Goal: Task Accomplishment & Management: Manage account settings

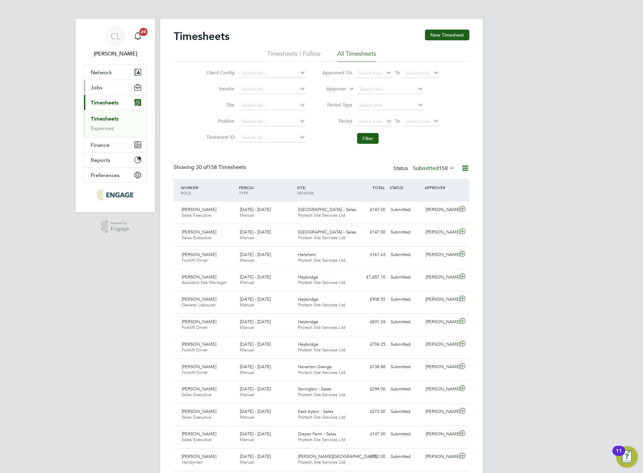
click at [99, 90] on span "Jobs" at bounding box center [97, 87] width 12 height 6
click at [106, 121] on link "Placements" at bounding box center [105, 122] width 28 height 6
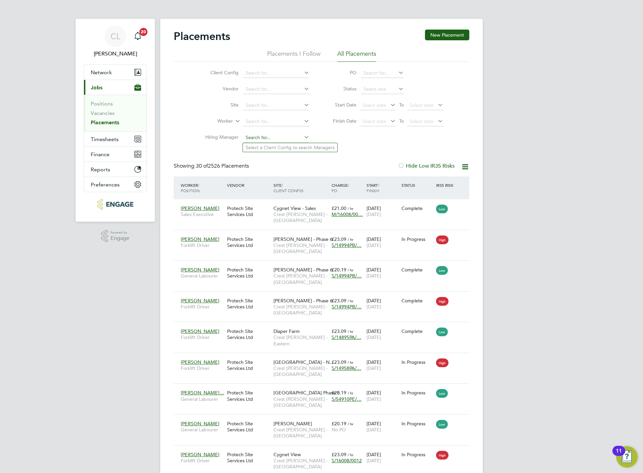
click at [261, 135] on input at bounding box center [276, 137] width 66 height 9
click at [105, 110] on link "Vacancies" at bounding box center [103, 113] width 24 height 6
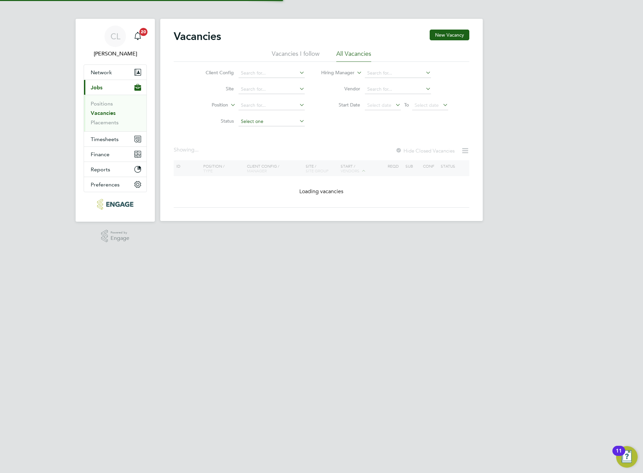
click at [249, 121] on input at bounding box center [272, 121] width 66 height 9
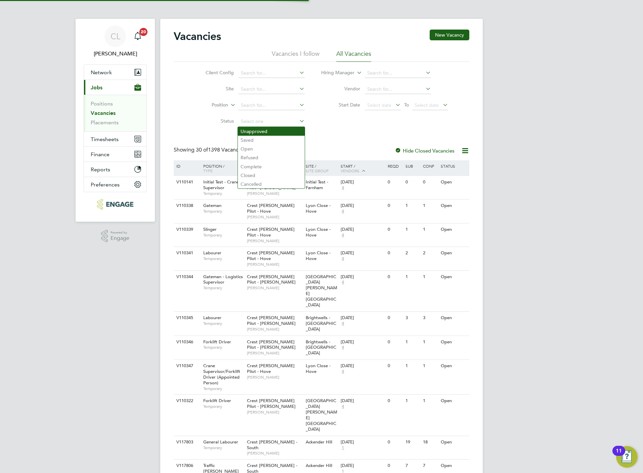
click at [255, 130] on li "Unapproved" at bounding box center [271, 131] width 67 height 9
type input "Unapproved"
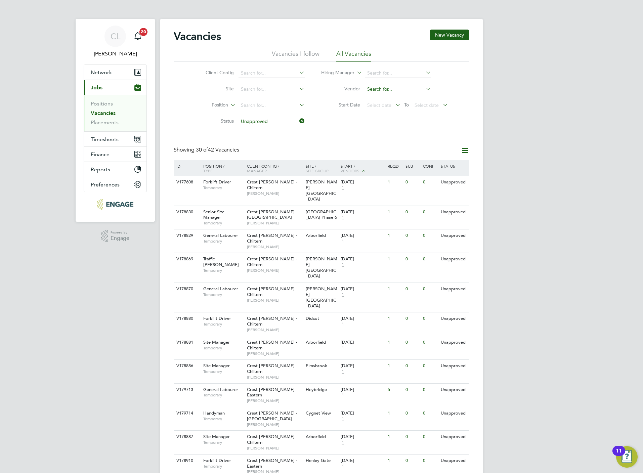
click at [372, 89] on input at bounding box center [398, 89] width 66 height 9
click at [379, 73] on input at bounding box center [398, 73] width 66 height 9
click at [396, 98] on li "Dav id L ockwood" at bounding box center [397, 100] width 67 height 9
type input "[PERSON_NAME]"
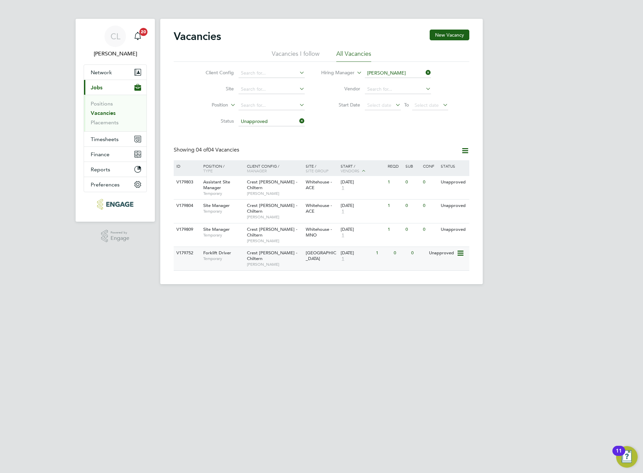
click at [280, 247] on div "Crest Nicholson - Chiltern David Lockwood" at bounding box center [274, 258] width 59 height 23
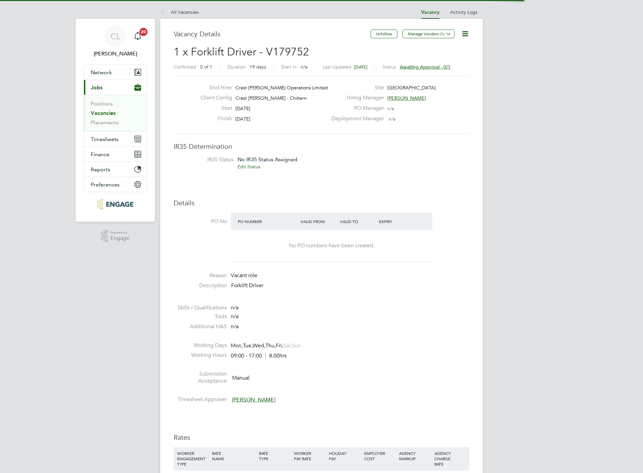
scroll to position [20, 47]
click at [467, 37] on icon at bounding box center [465, 34] width 8 height 8
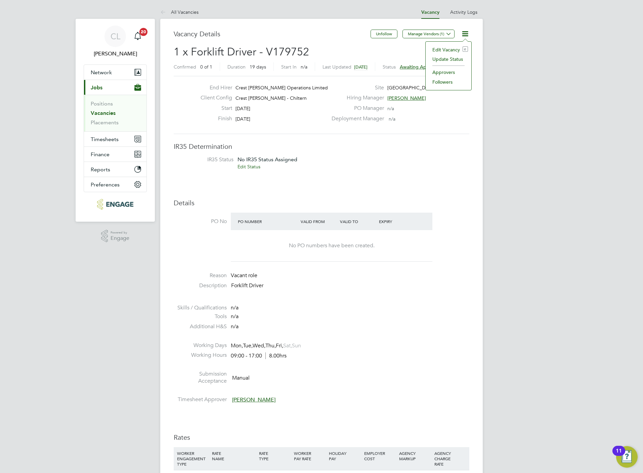
click at [447, 47] on li "Edit Vacancy e" at bounding box center [448, 49] width 39 height 9
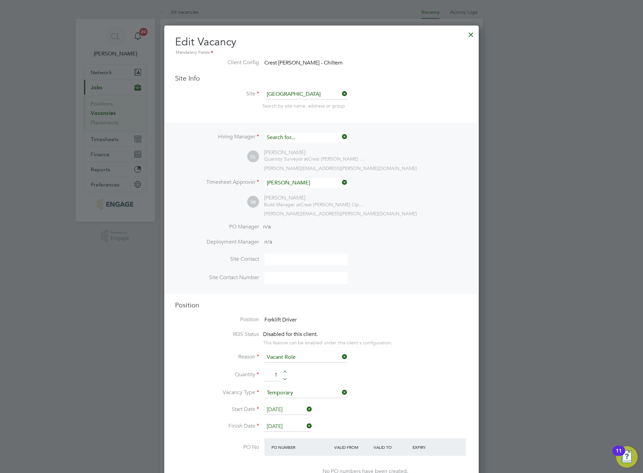
scroll to position [1019, 315]
click at [294, 138] on input at bounding box center [305, 138] width 83 height 10
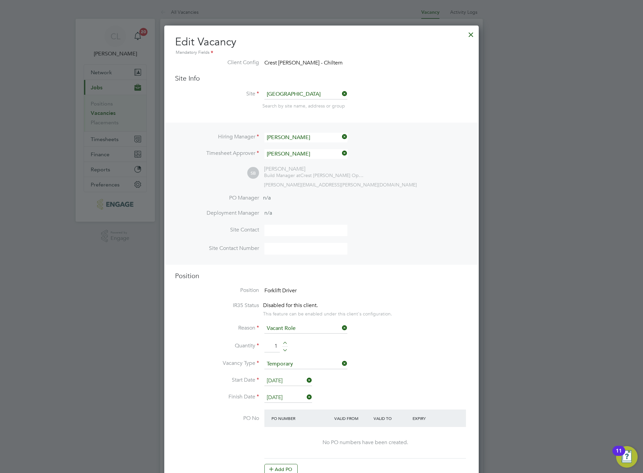
click at [296, 155] on li "[PERSON_NAME]" at bounding box center [306, 155] width 84 height 9
type input "[PERSON_NAME]"
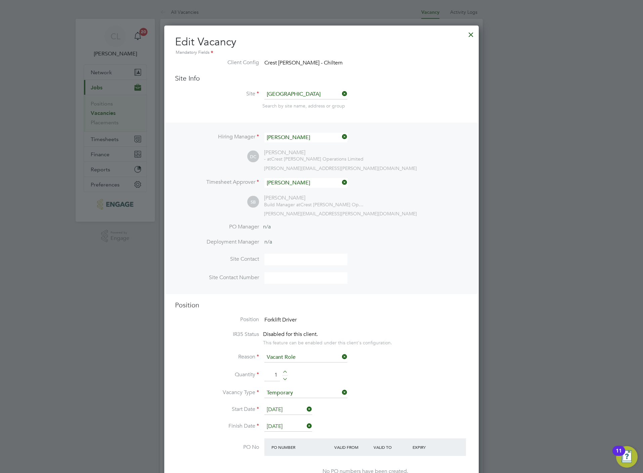
click at [432, 198] on div "SB [PERSON_NAME] Build Manager at Crest [PERSON_NAME] Operations Limited [PERSO…" at bounding box center [357, 206] width 221 height 22
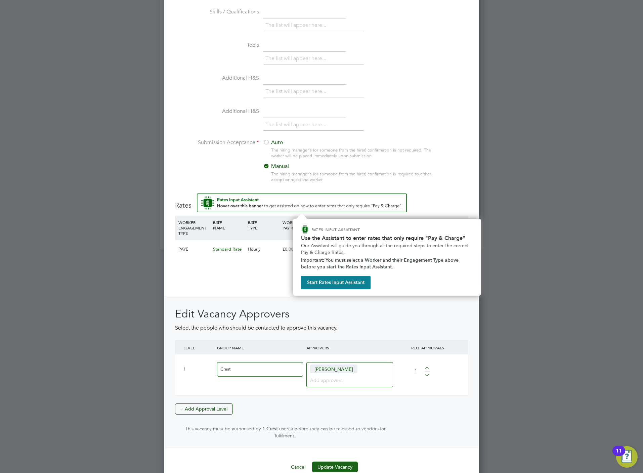
scroll to position [600, 0]
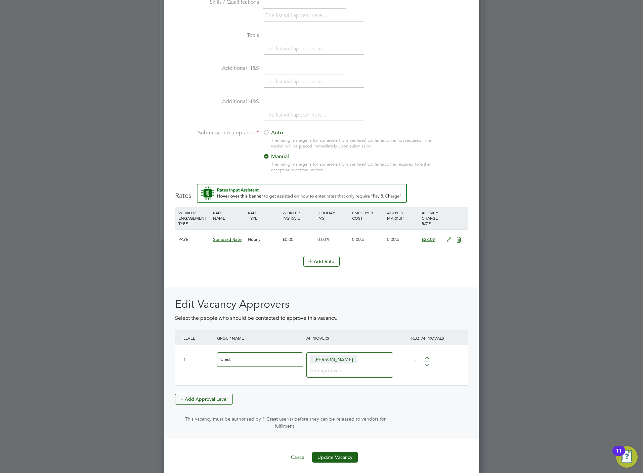
drag, startPoint x: 346, startPoint y: 454, endPoint x: 345, endPoint y: 445, distance: 9.1
click at [345, 454] on button "Update Vacancy" at bounding box center [335, 457] width 46 height 11
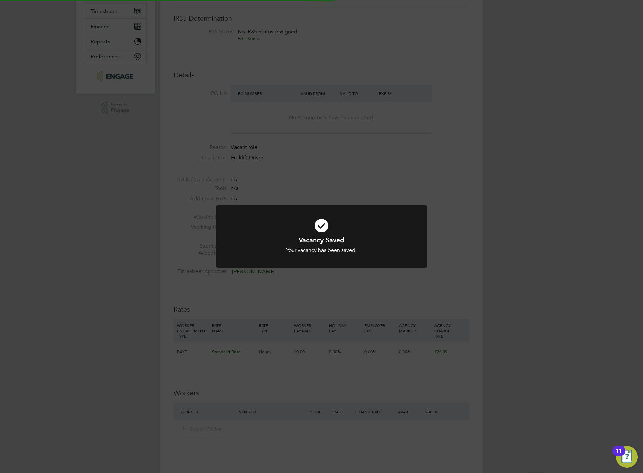
scroll to position [0, 0]
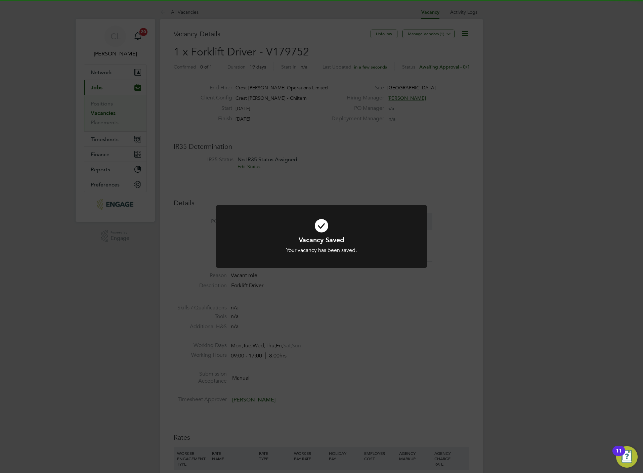
click at [361, 172] on div "Vacancy Saved Your vacancy has been saved. Cancel Okay" at bounding box center [321, 236] width 643 height 473
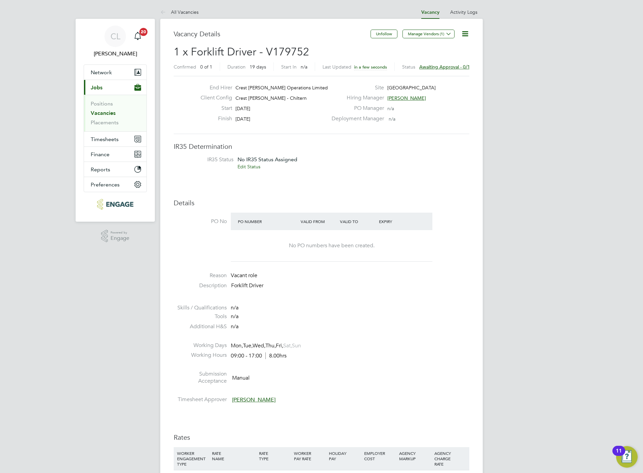
click at [466, 33] on icon at bounding box center [465, 34] width 8 height 8
click at [440, 48] on li "Edit Vacancy e" at bounding box center [448, 49] width 39 height 9
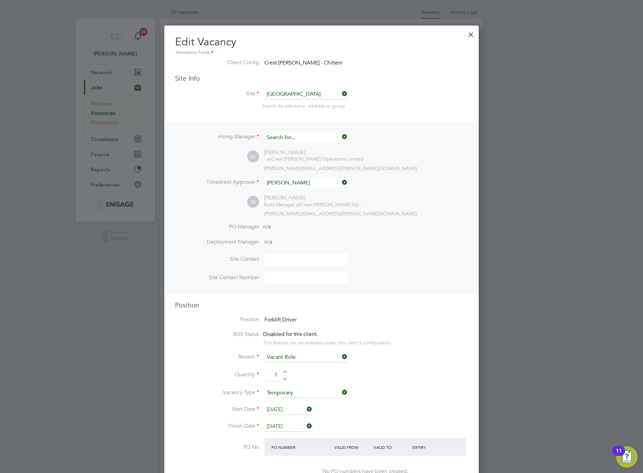
click at [299, 134] on input at bounding box center [305, 138] width 83 height 10
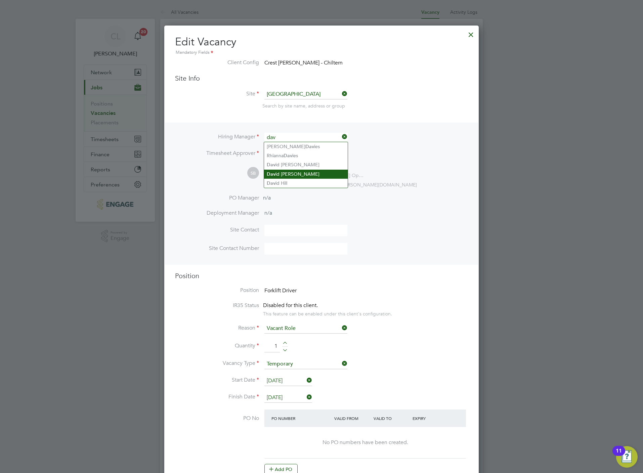
click at [280, 171] on li "Dav id [PERSON_NAME]" at bounding box center [306, 174] width 84 height 9
type input "[PERSON_NAME]"
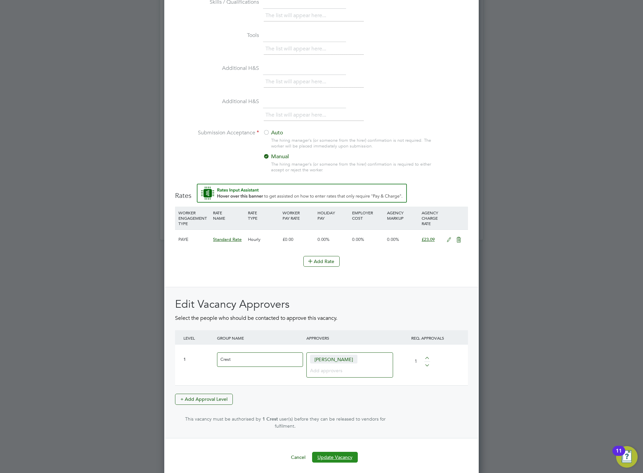
click at [335, 455] on button "Update Vacancy" at bounding box center [335, 457] width 46 height 11
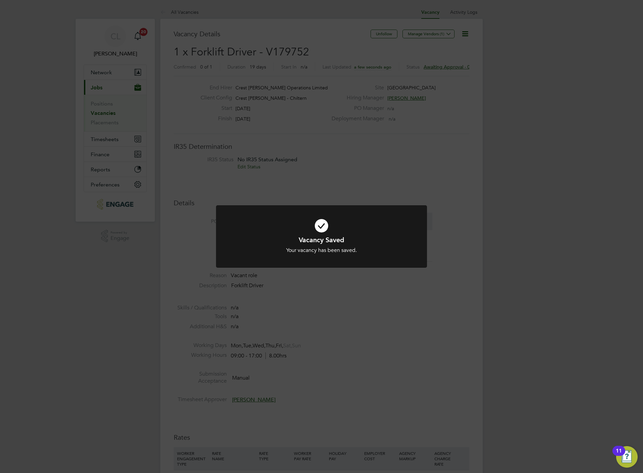
click at [278, 282] on div "Vacancy Saved Your vacancy has been saved. Cancel Okay" at bounding box center [321, 236] width 643 height 473
